Goal: Navigation & Orientation: Find specific page/section

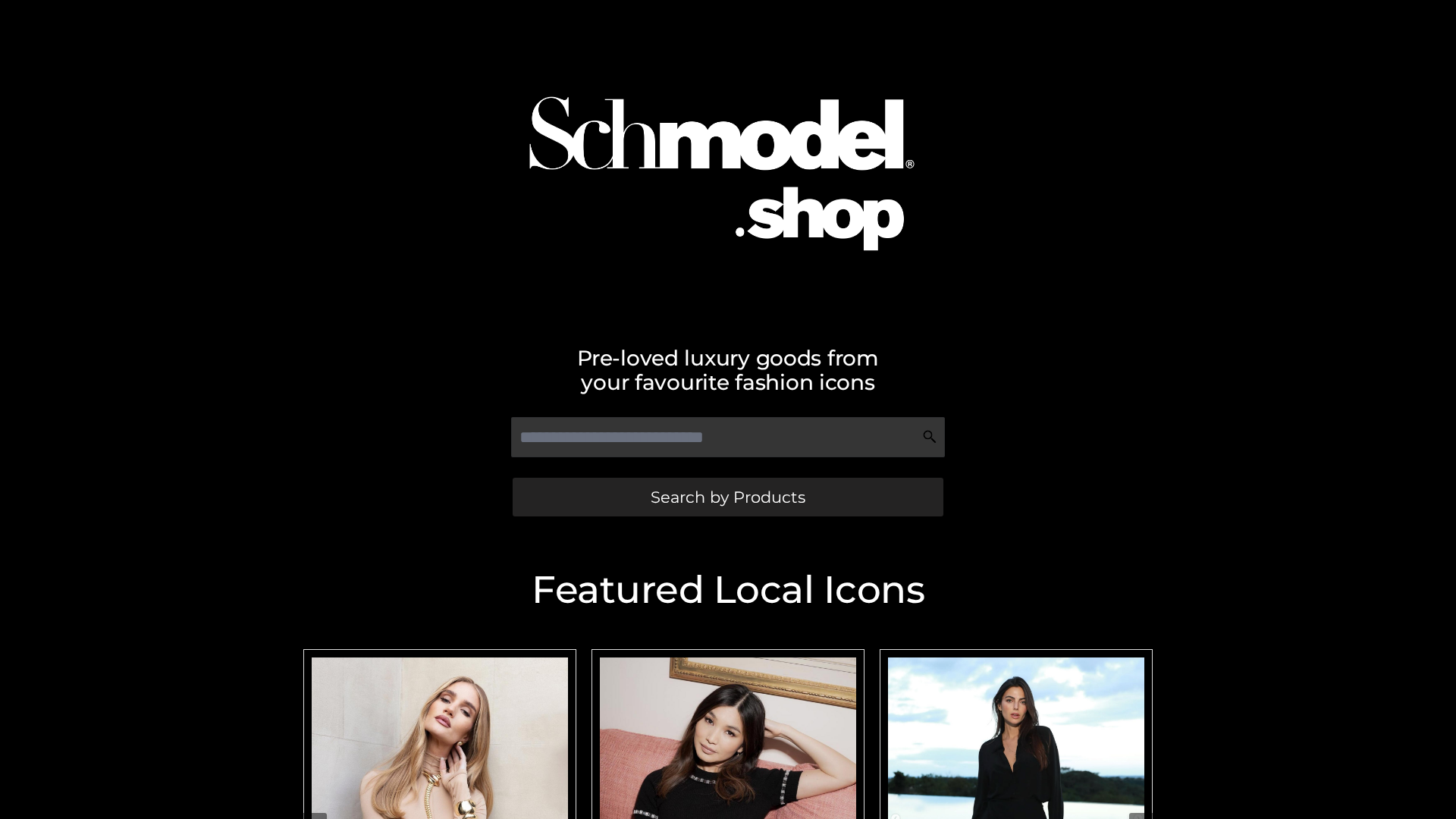
click at [728, 497] on span "Search by Products" at bounding box center [728, 497] width 155 height 16
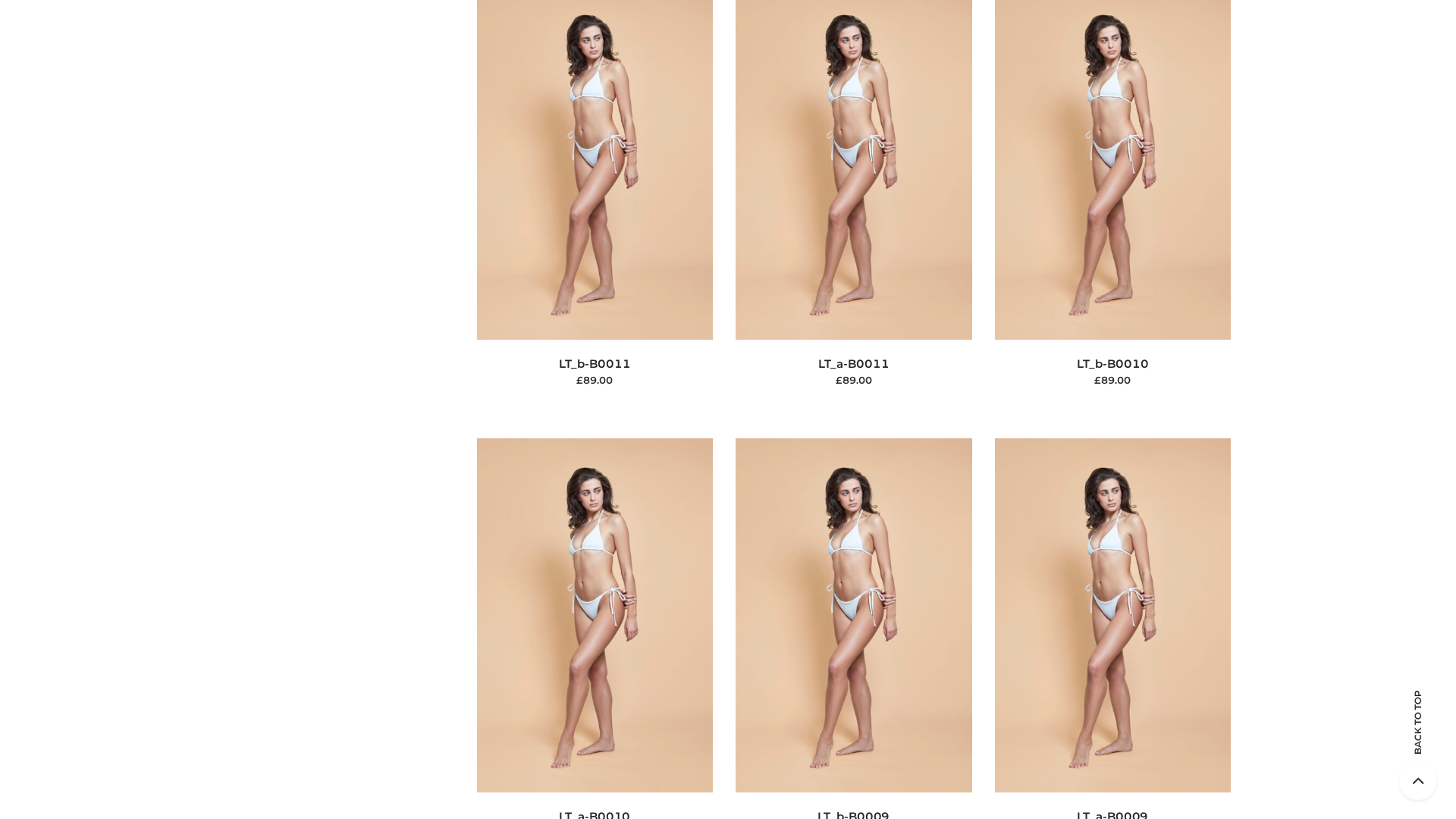
scroll to position [6810, 0]
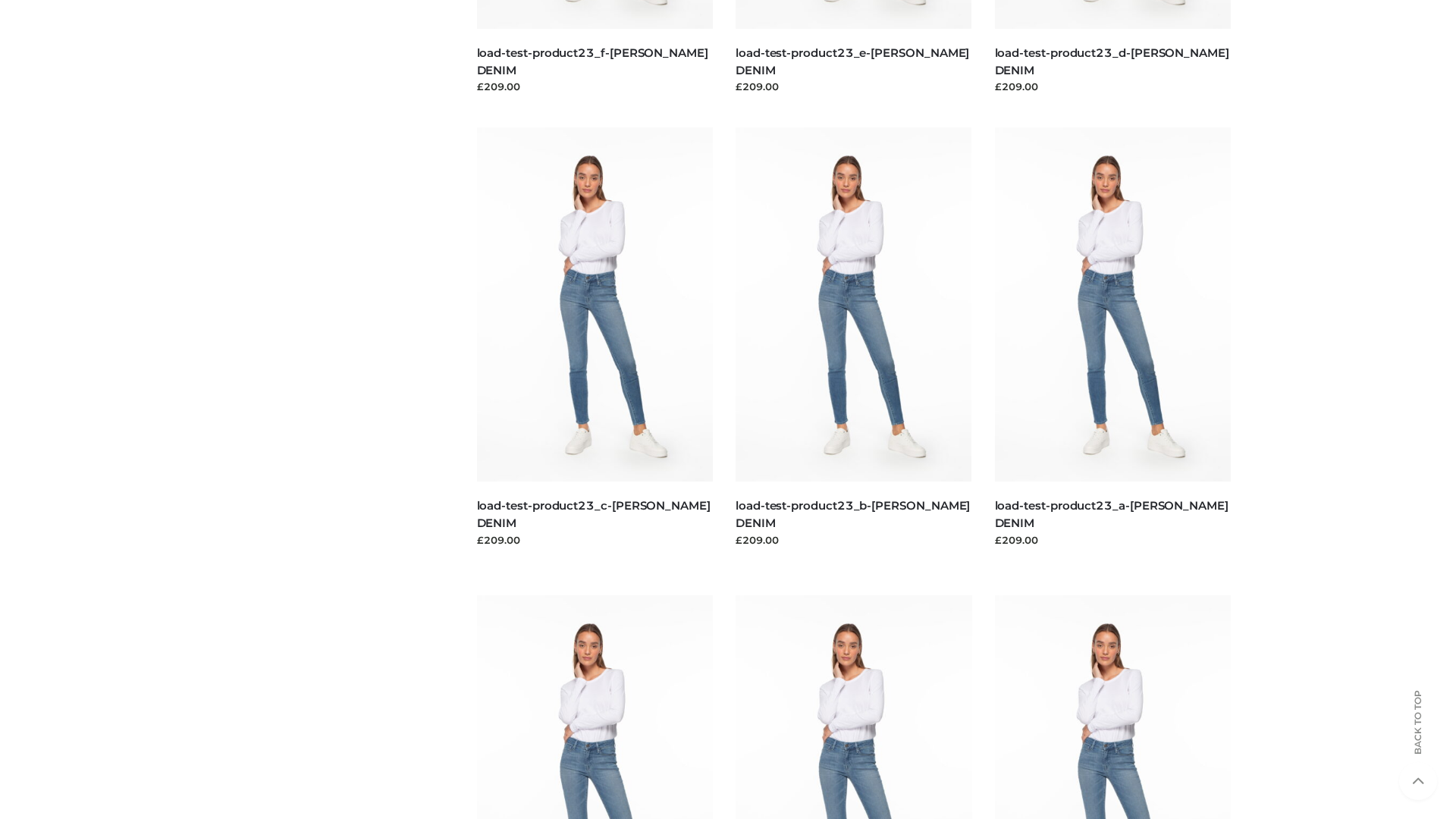
scroll to position [1330, 0]
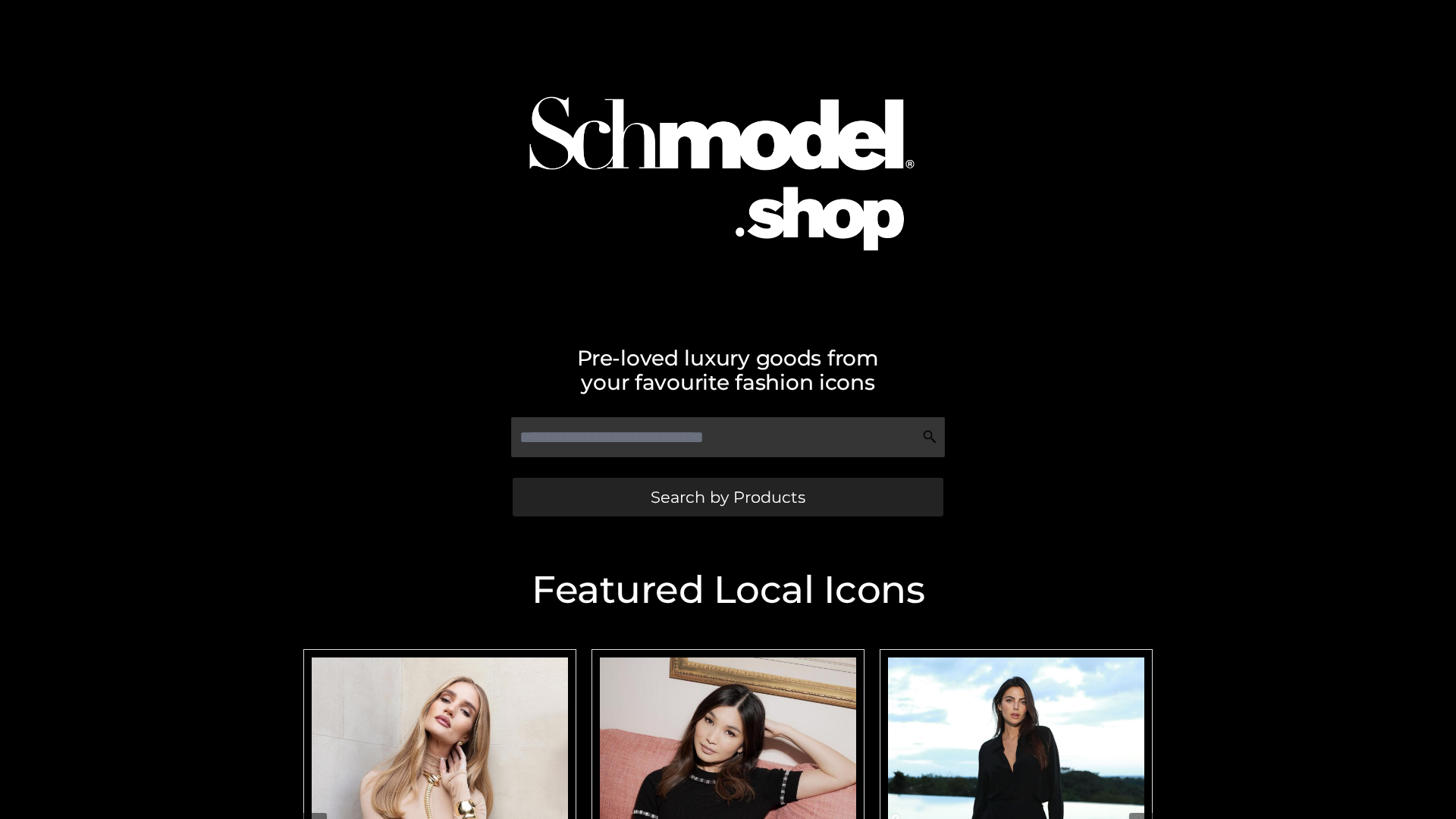
click at [728, 497] on span "Search by Products" at bounding box center [728, 497] width 155 height 16
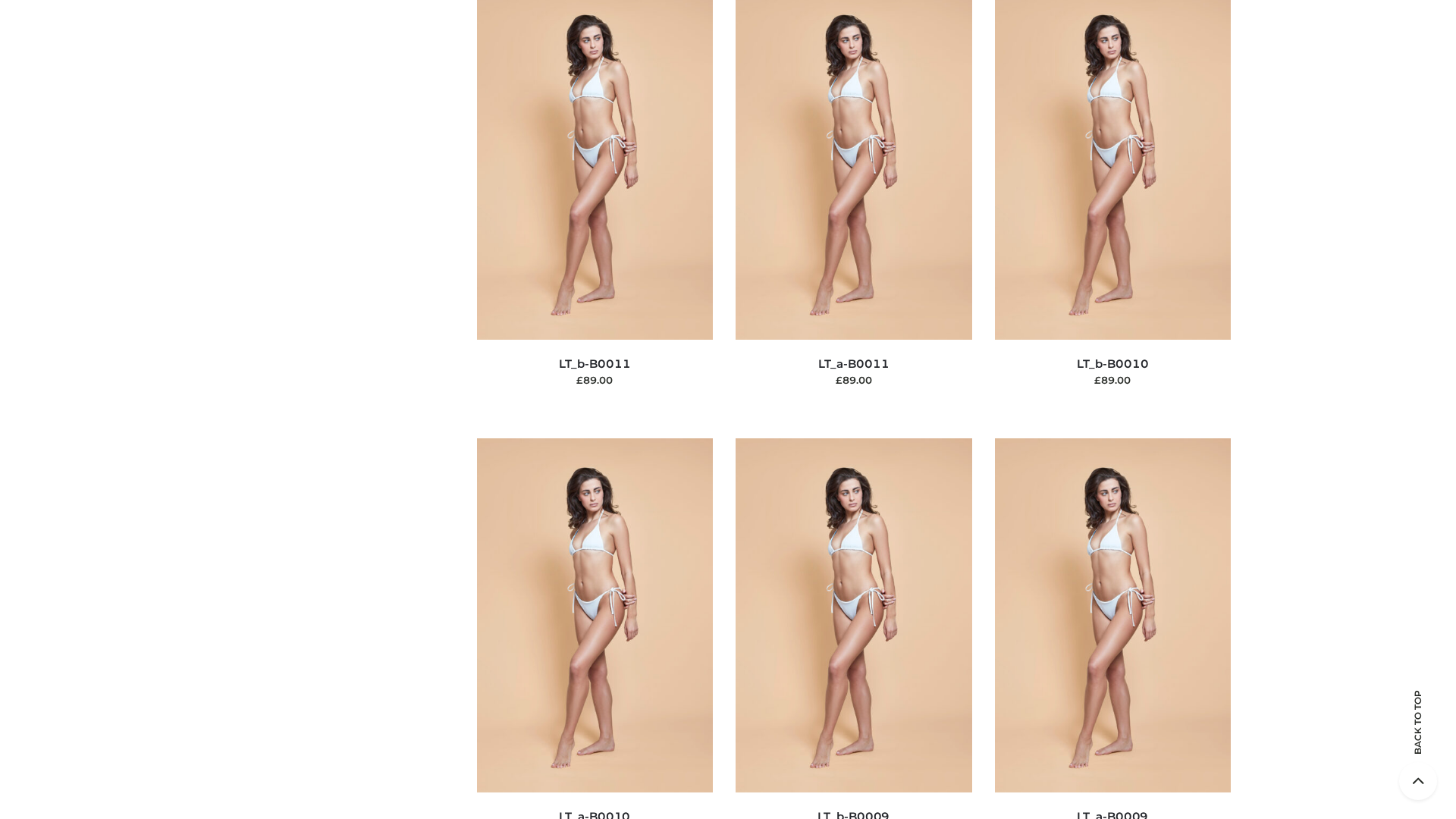
scroll to position [6810, 0]
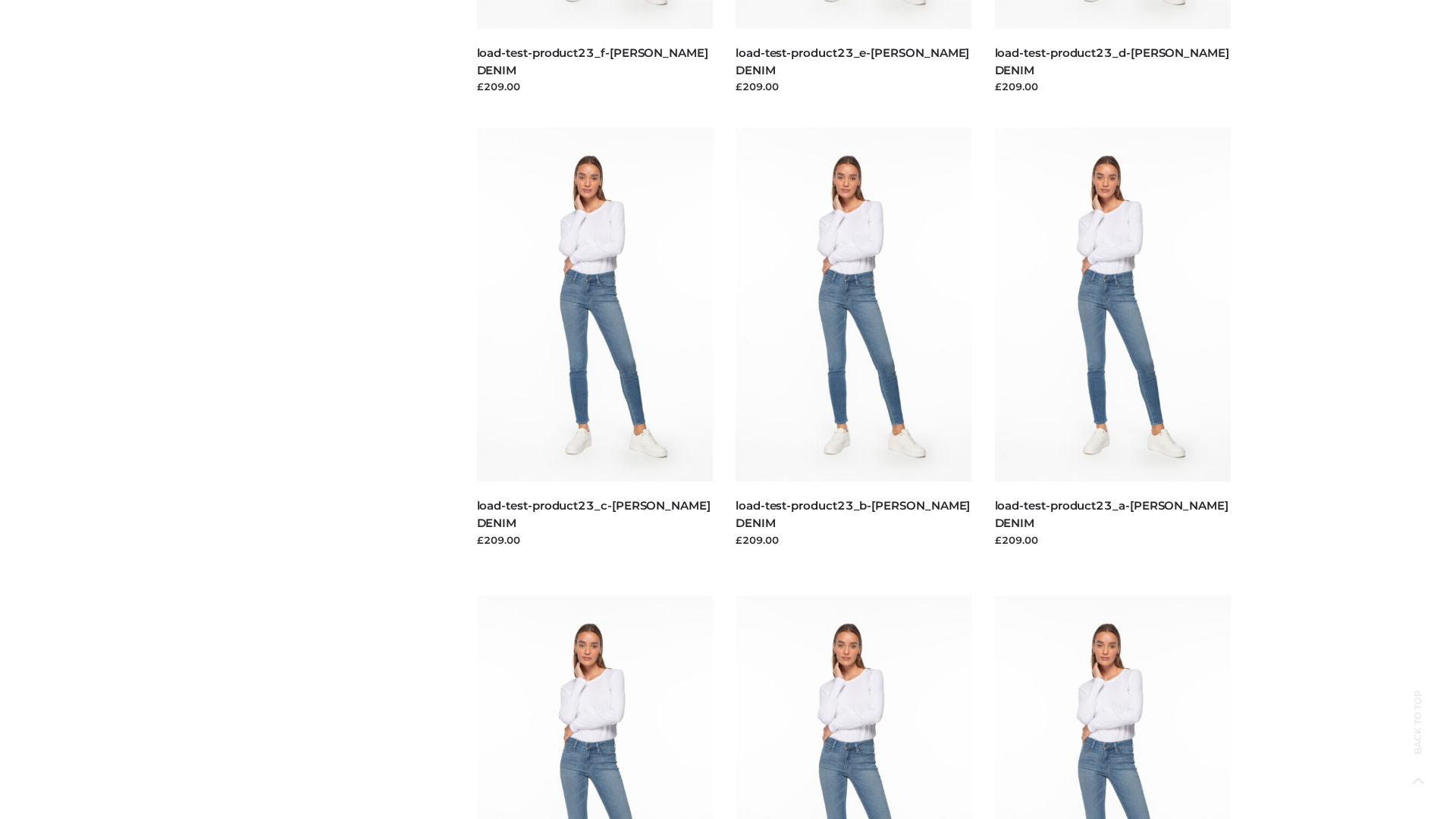
scroll to position [1330, 0]
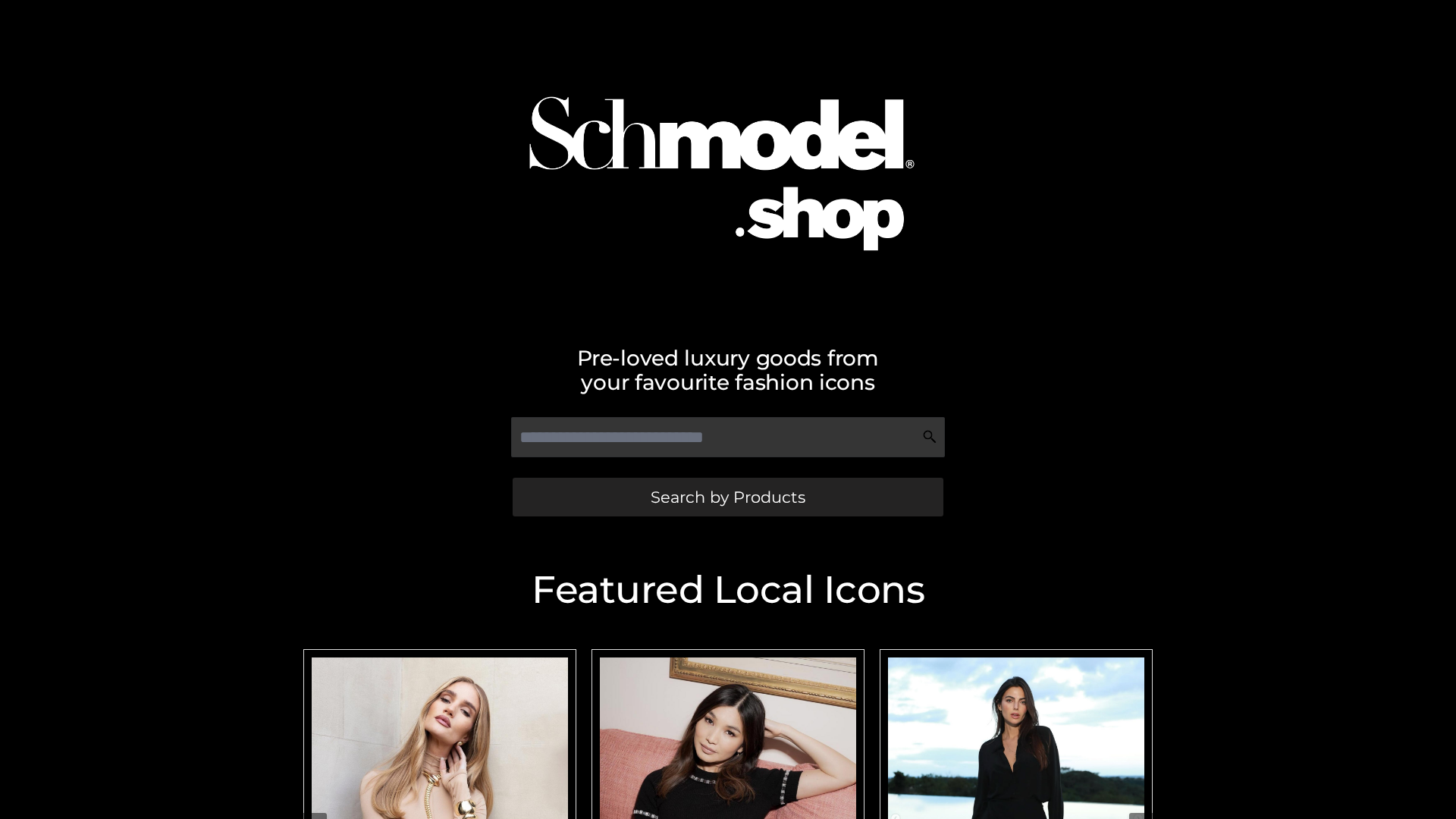
click at [728, 497] on span "Search by Products" at bounding box center [728, 497] width 155 height 16
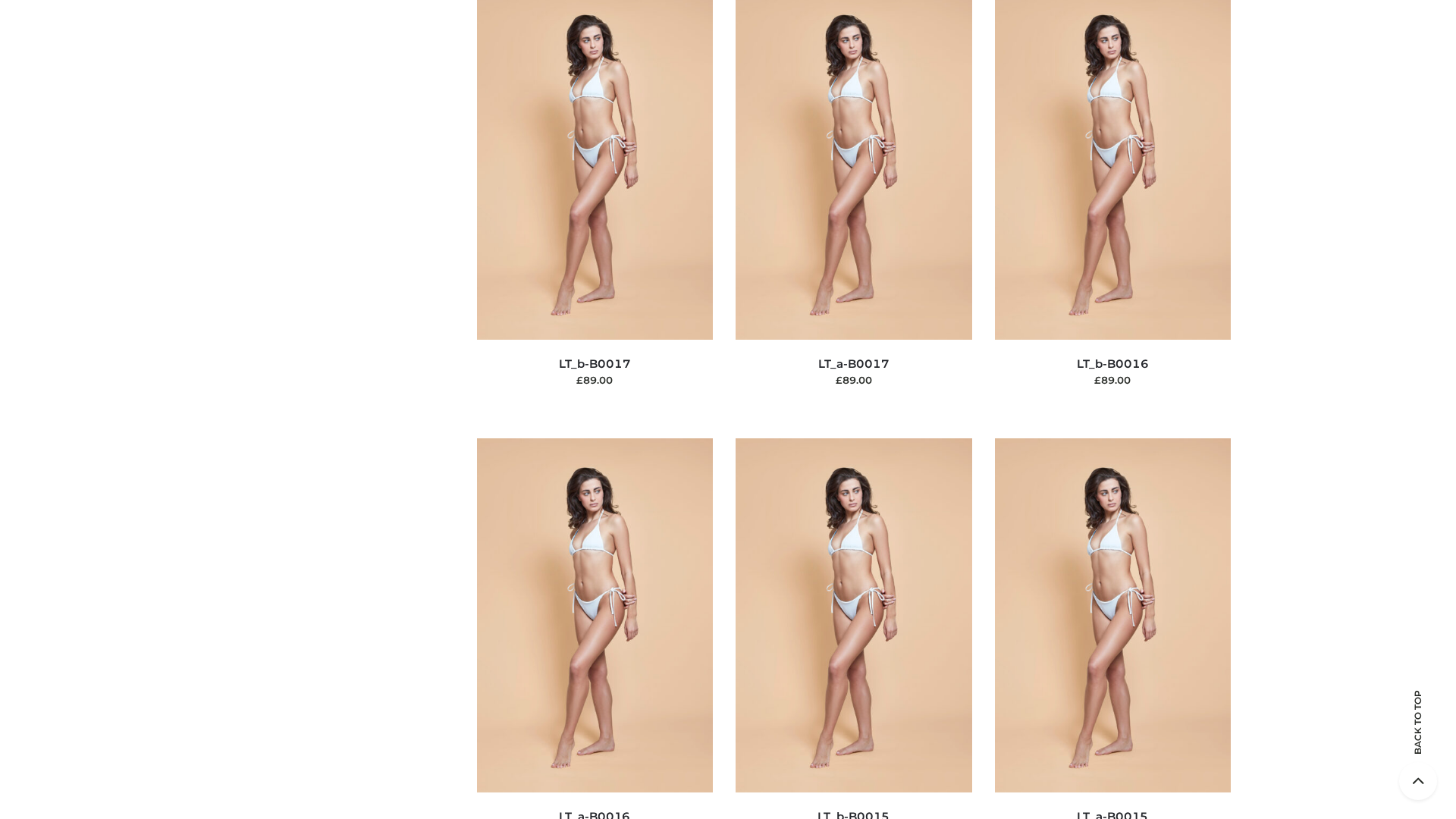
scroll to position [4984, 0]
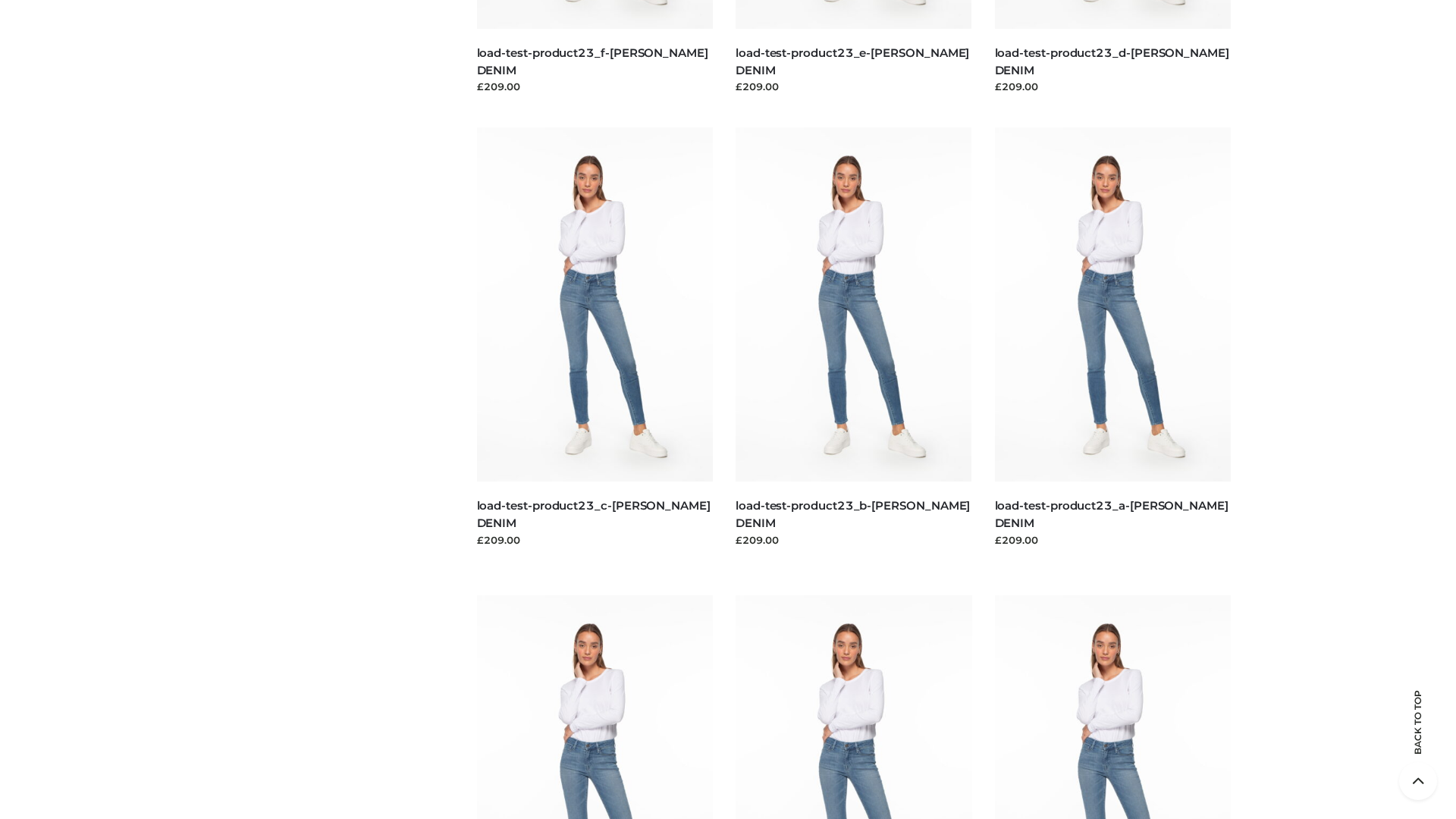
scroll to position [1330, 0]
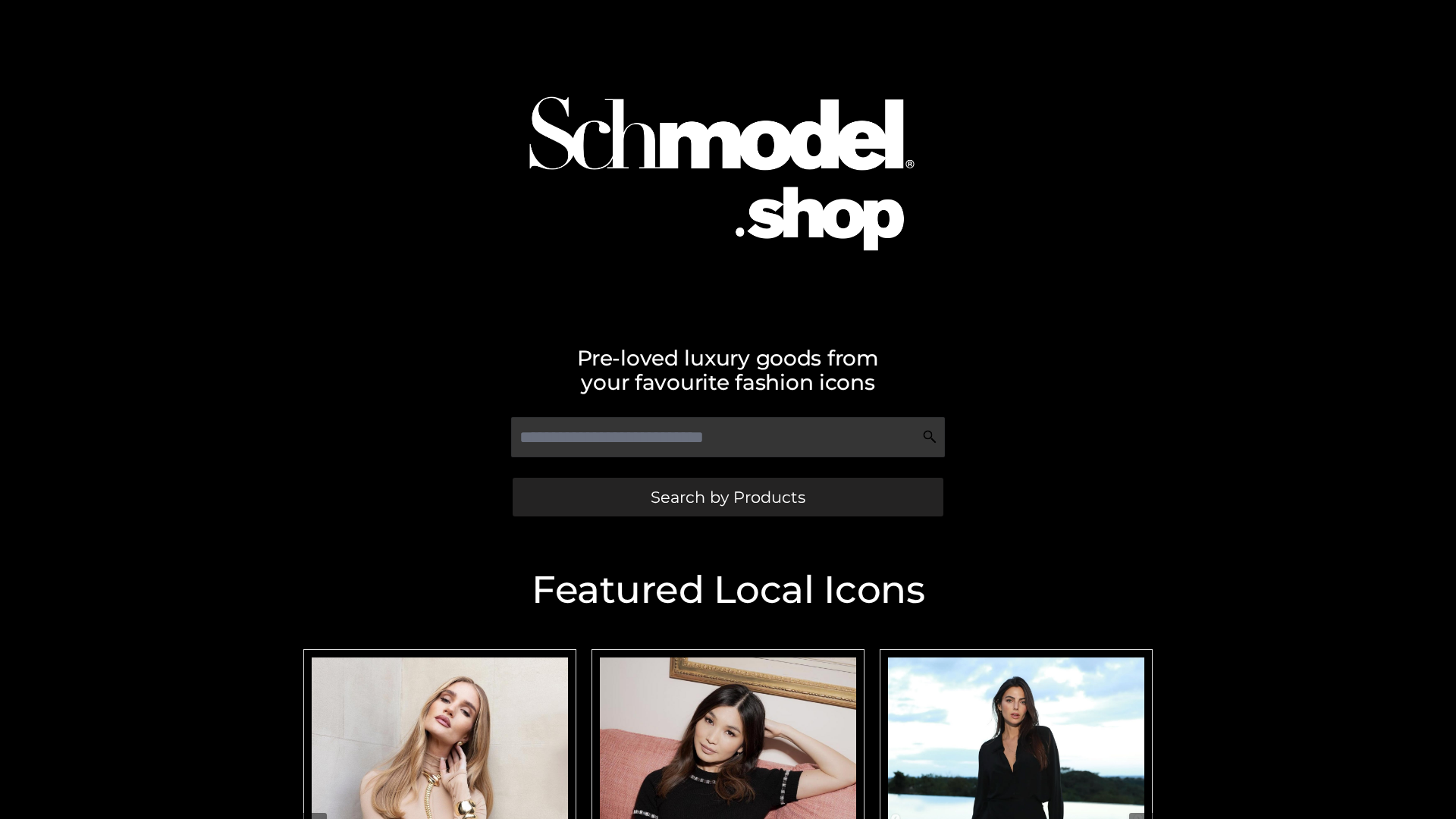
click at [728, 497] on span "Search by Products" at bounding box center [728, 497] width 155 height 16
